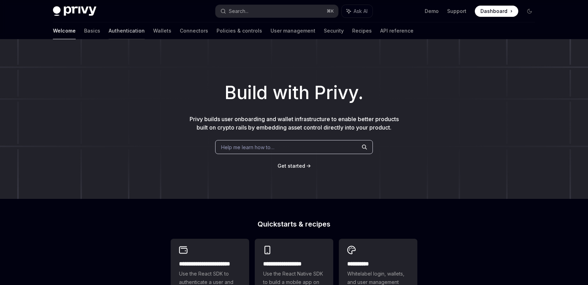
click at [109, 36] on link "Authentication" at bounding box center [127, 30] width 36 height 17
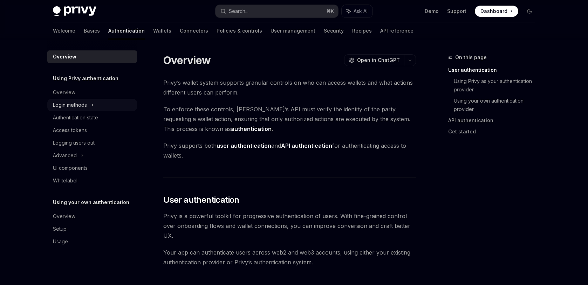
click at [67, 104] on div "Login methods" at bounding box center [70, 105] width 34 height 8
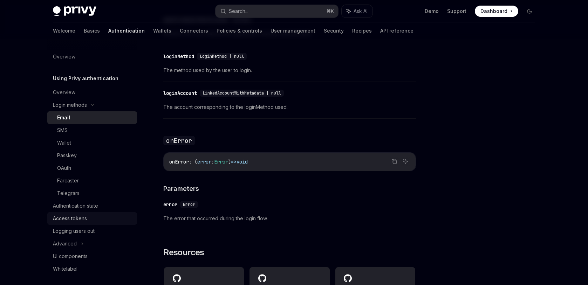
scroll to position [1266, 0]
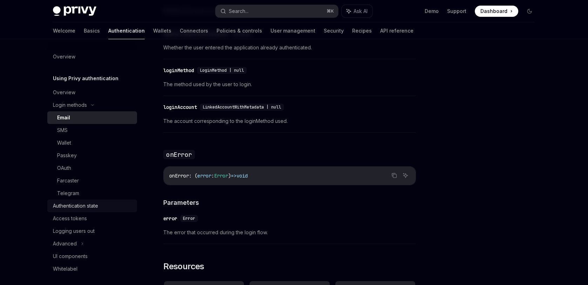
click at [92, 206] on div "Authentication state" at bounding box center [75, 206] width 45 height 8
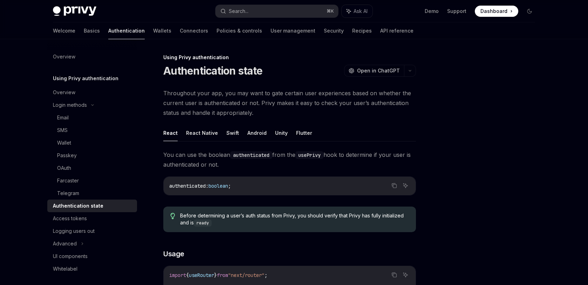
click at [167, 134] on button "React" at bounding box center [170, 133] width 14 height 16
type textarea "*"
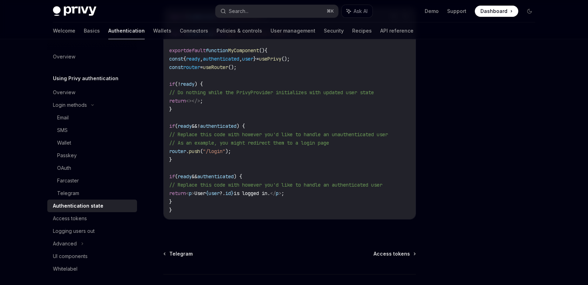
scroll to position [241, 0]
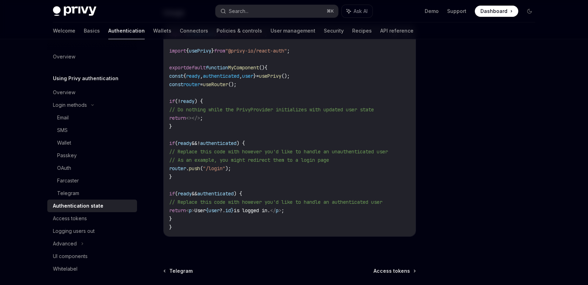
click at [281, 76] on span "usePrivy" at bounding box center [270, 76] width 22 height 6
copy code "const { ready , authenticated , user } = usePrivy ();"
